Goal: Information Seeking & Learning: Learn about a topic

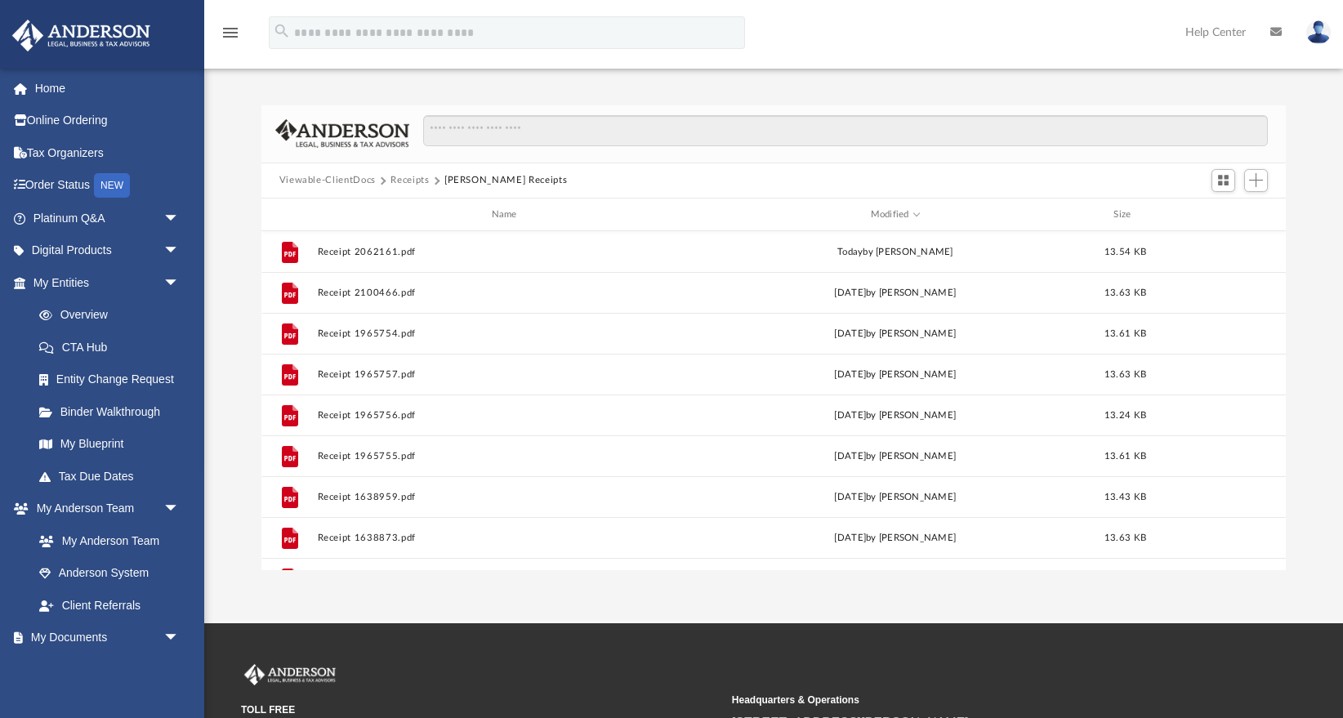
scroll to position [371, 1024]
click at [83, 85] on link "Home" at bounding box center [107, 88] width 193 height 33
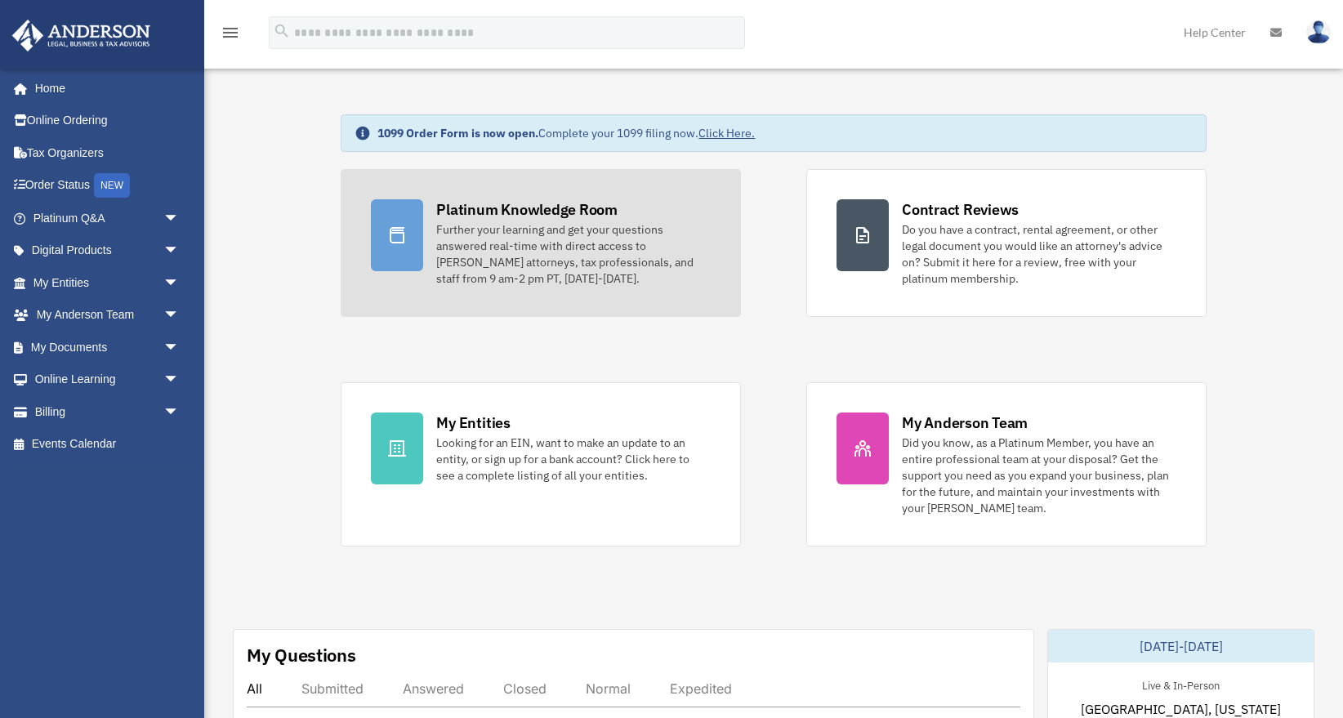
click at [481, 255] on div "Further your learning and get your questions answered real-time with direct acc…" at bounding box center [573, 253] width 274 height 65
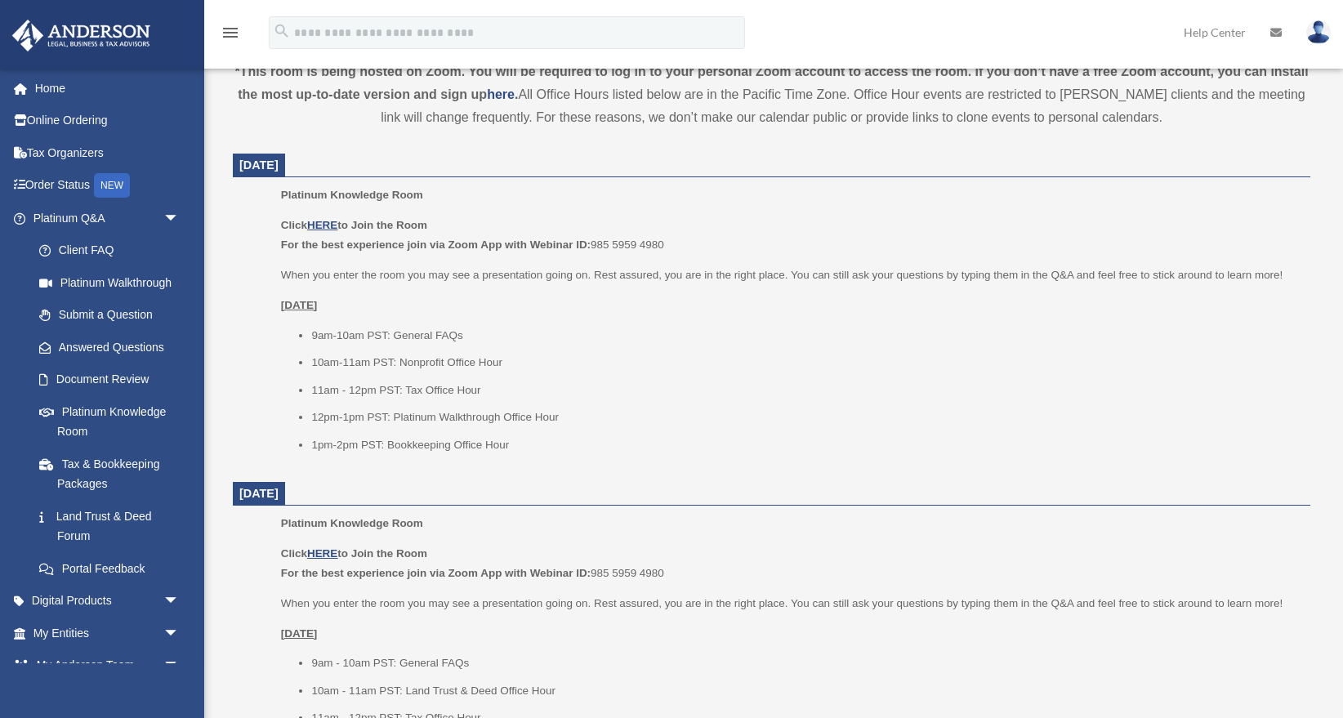
scroll to position [631, 0]
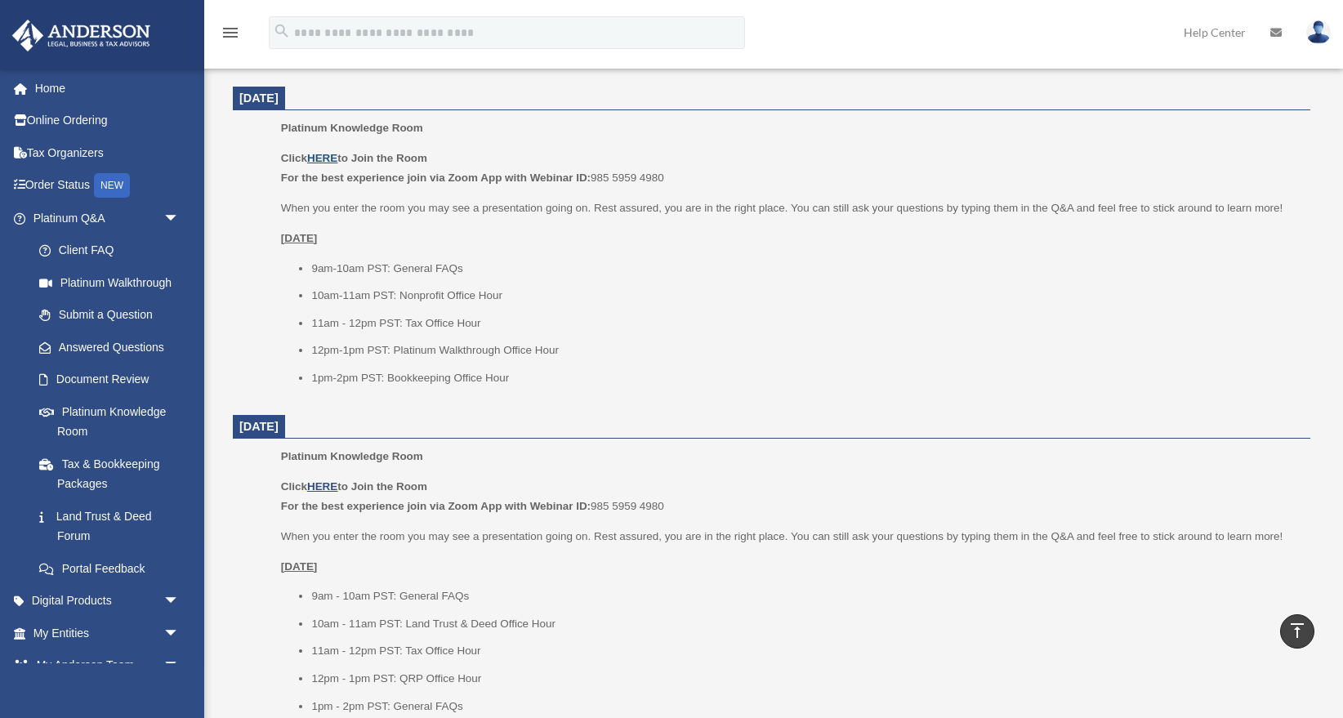
click at [332, 156] on u "HERE" at bounding box center [322, 158] width 30 height 12
